Goal: Transaction & Acquisition: Purchase product/service

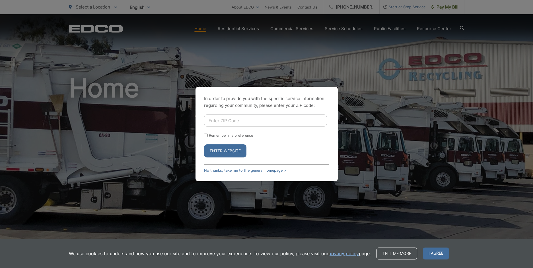
click at [225, 122] on input "Enter ZIP Code" at bounding box center [265, 121] width 123 height 12
type input "91941"
click at [204, 144] on button "Enter Website" at bounding box center [225, 150] width 42 height 13
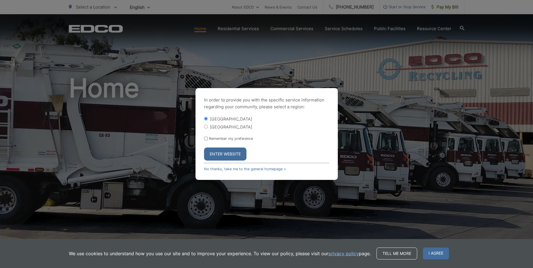
click at [228, 152] on button "Enter Website" at bounding box center [225, 154] width 42 height 13
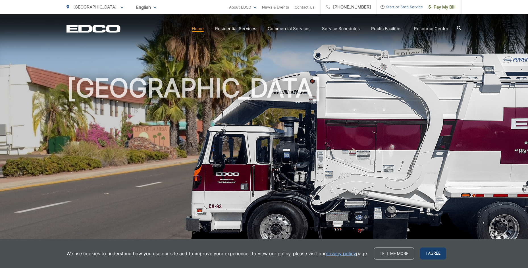
click at [431, 254] on span "I agree" at bounding box center [433, 254] width 26 height 12
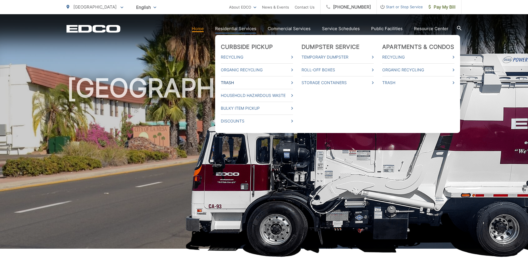
click at [229, 81] on link "Trash" at bounding box center [257, 82] width 72 height 7
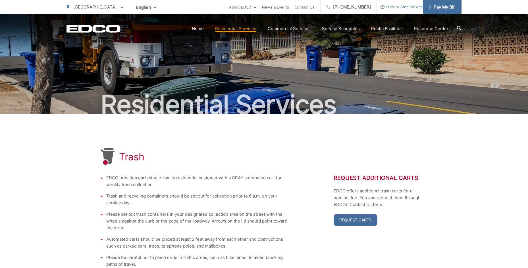
click at [440, 8] on span "Pay My Bill" at bounding box center [442, 7] width 27 height 7
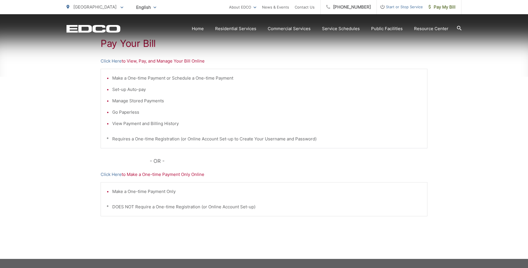
scroll to position [114, 0]
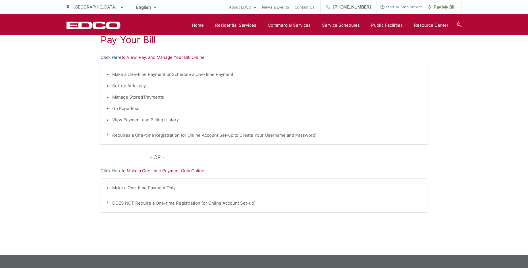
click at [110, 59] on link "Click Here" at bounding box center [111, 57] width 21 height 7
click at [117, 169] on link "Click Here" at bounding box center [111, 171] width 21 height 7
